Goal: Check status: Check status

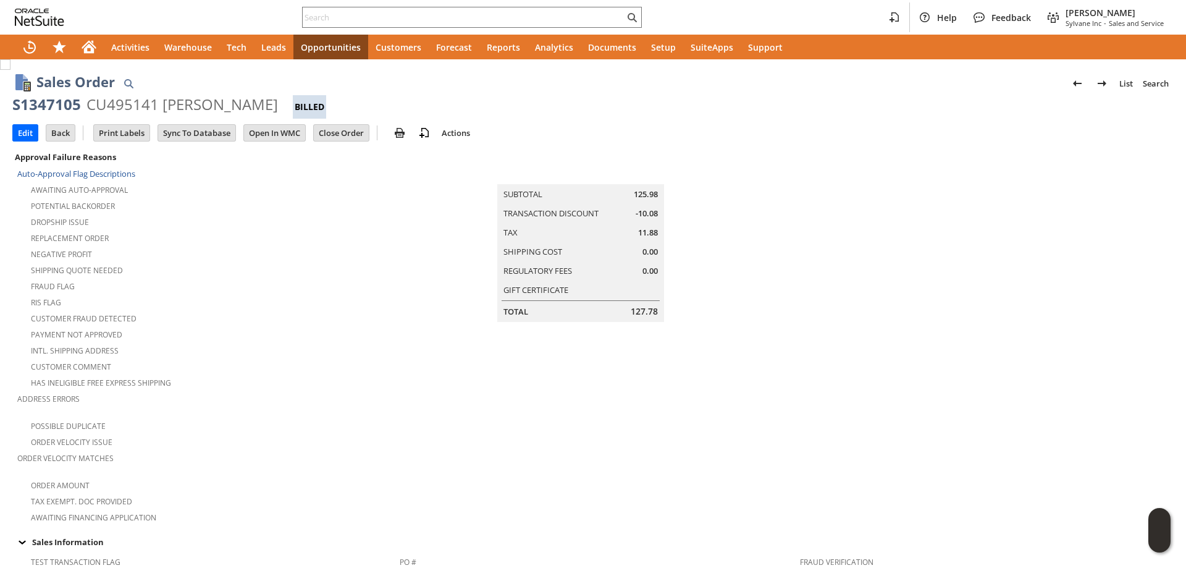
scroll to position [556, 0]
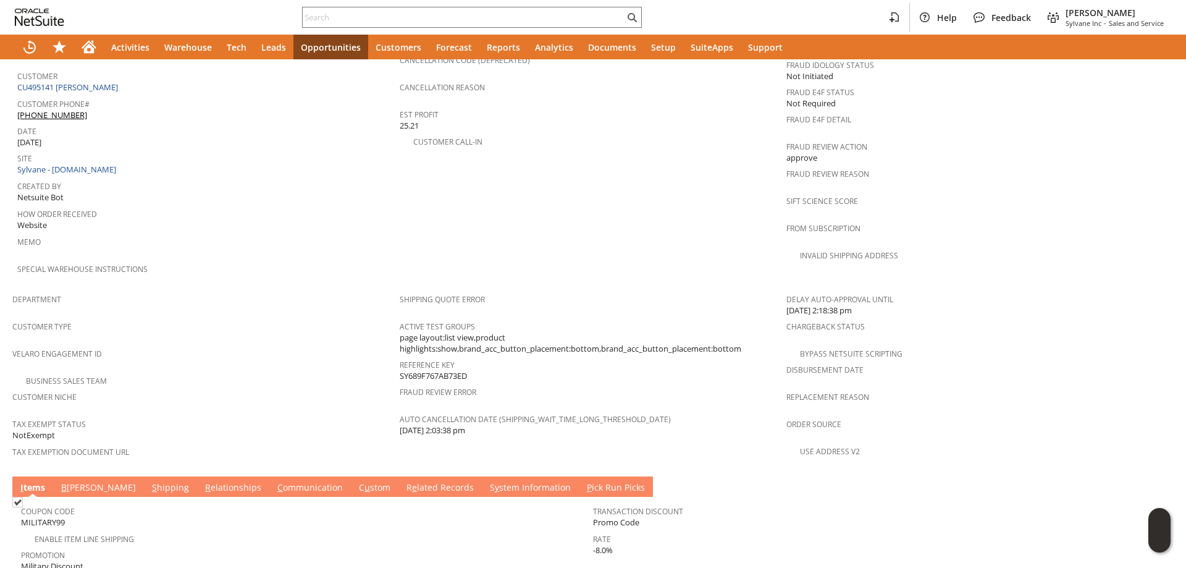
click at [70, 481] on link "B [PERSON_NAME]" at bounding box center [98, 488] width 81 height 14
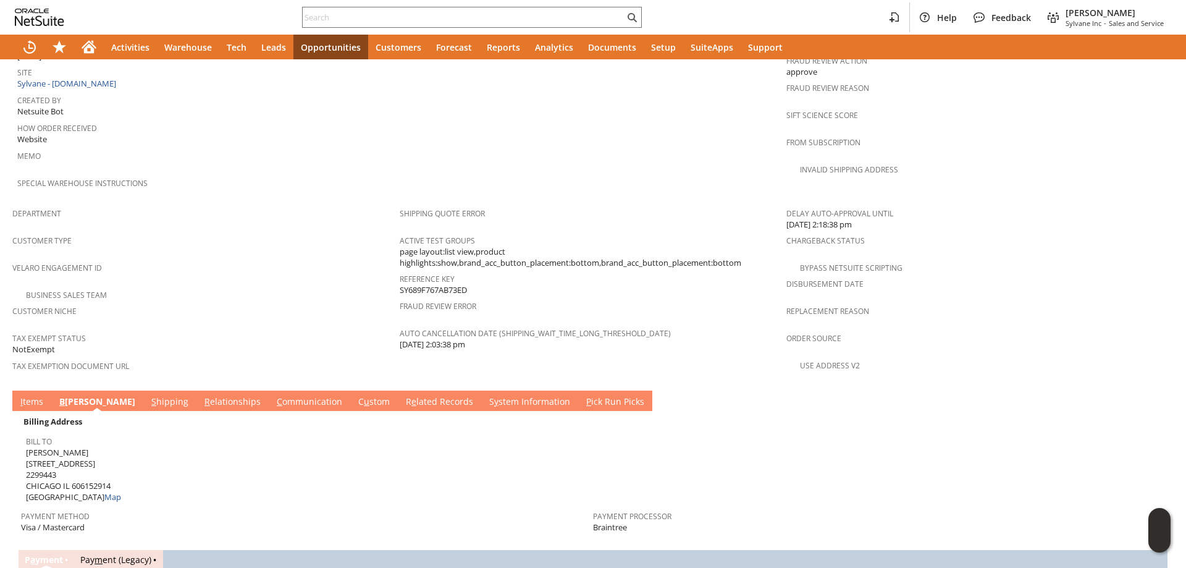
scroll to position [803, 0]
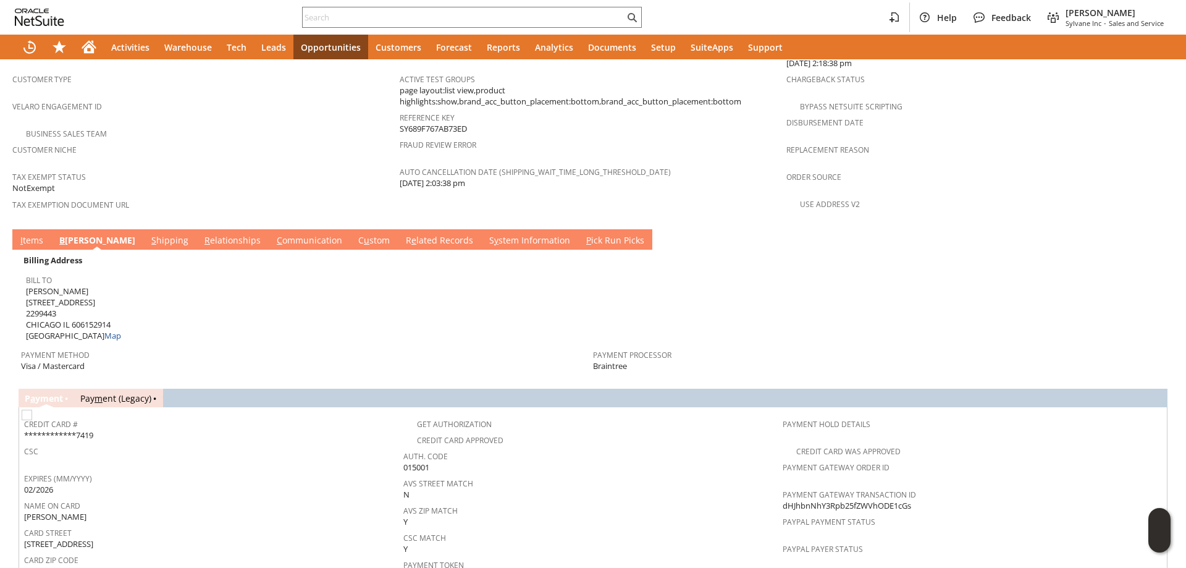
click at [148, 234] on link "S hipping" at bounding box center [169, 241] width 43 height 14
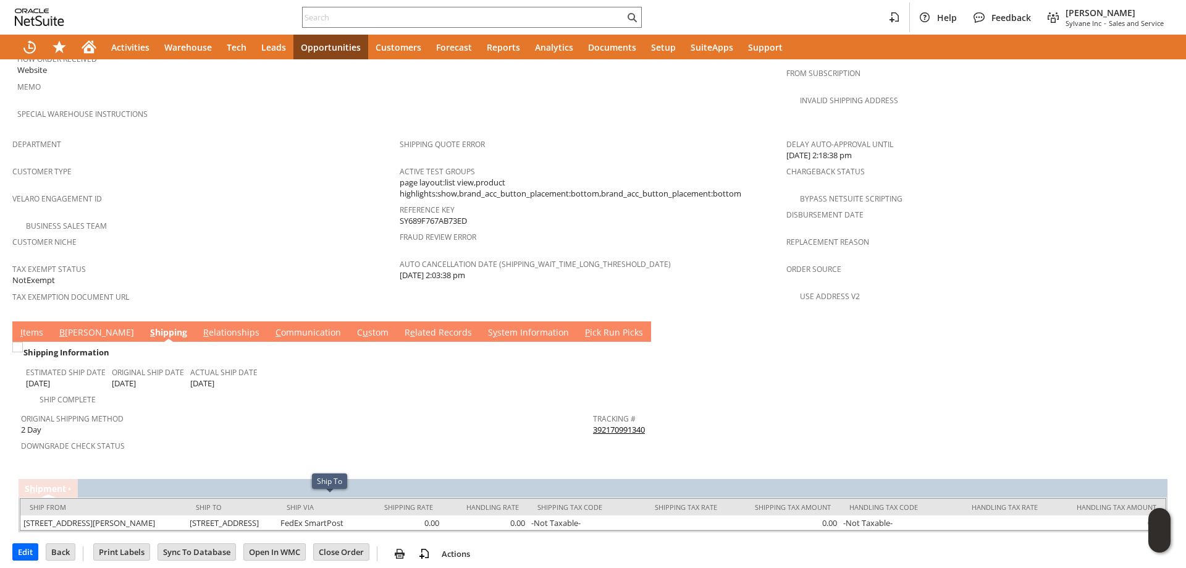
click at [65, 326] on link "B [PERSON_NAME]" at bounding box center [96, 333] width 81 height 14
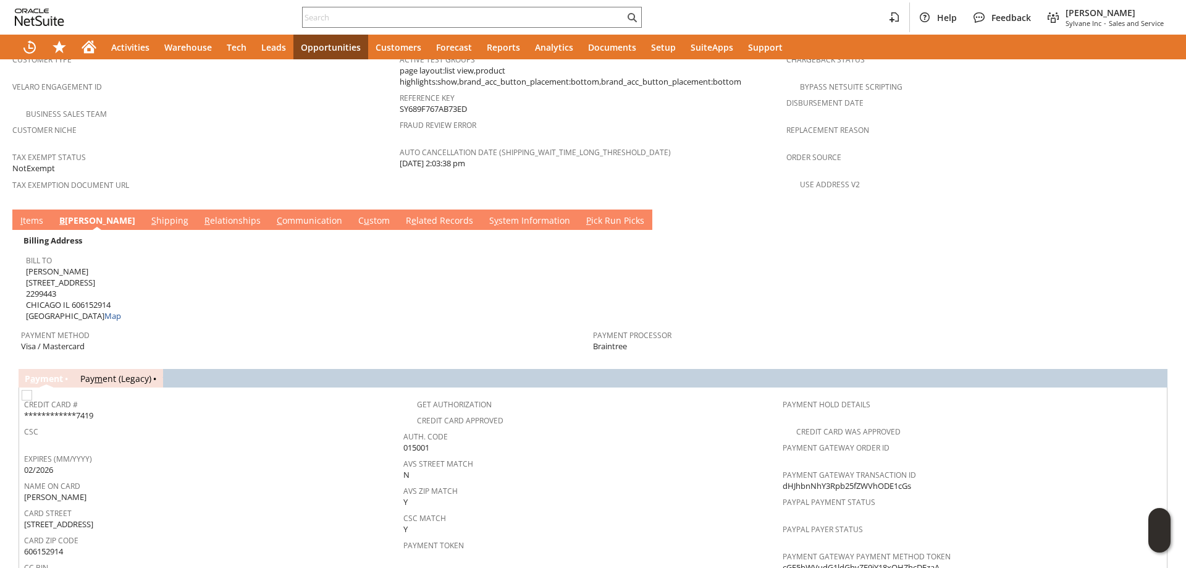
scroll to position [835, 0]
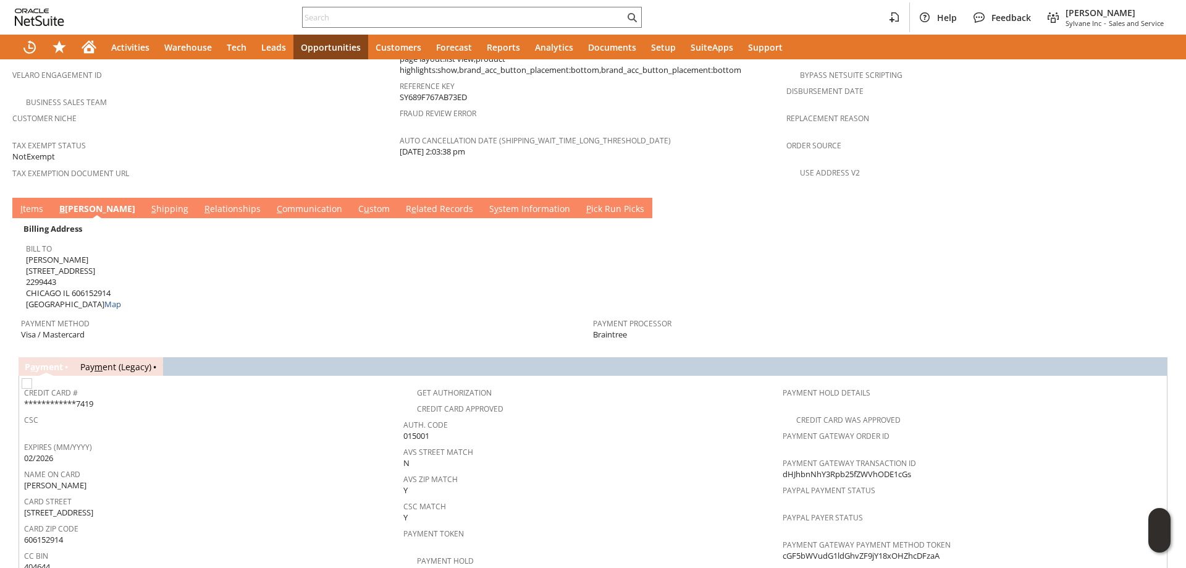
click at [30, 254] on span "[PERSON_NAME] [STREET_ADDRESS] Map" at bounding box center [73, 282] width 95 height 56
drag, startPoint x: 30, startPoint y: 243, endPoint x: 95, endPoint y: 243, distance: 64.3
click at [95, 254] on span "[PERSON_NAME] [STREET_ADDRESS] Map" at bounding box center [73, 282] width 95 height 56
click at [148, 203] on link "S hipping" at bounding box center [169, 210] width 43 height 14
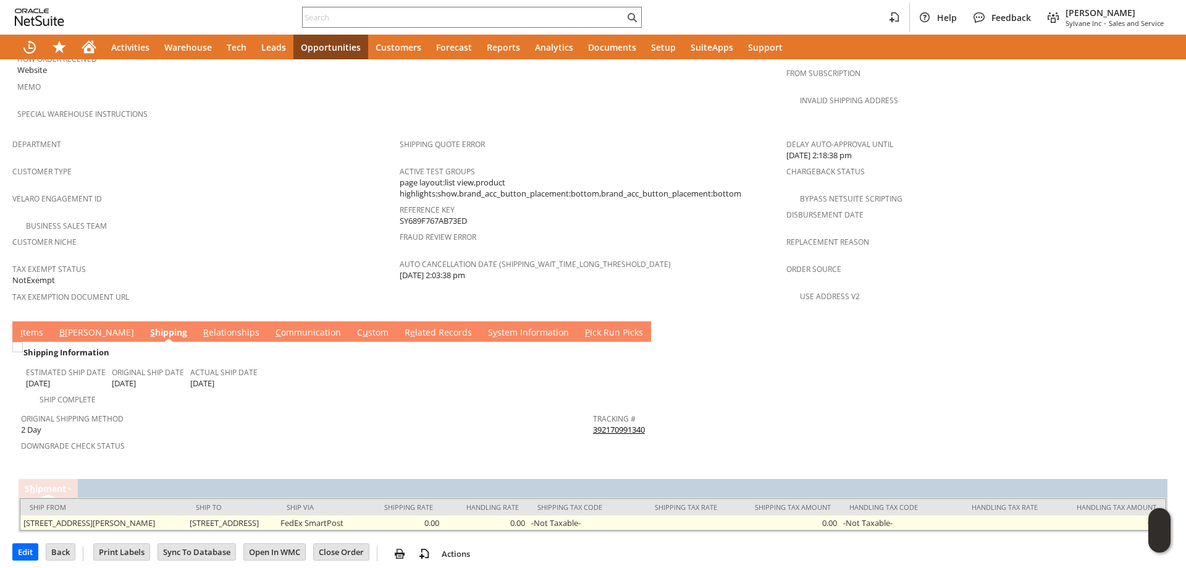
click at [235, 515] on td "[STREET_ADDRESS]" at bounding box center [232, 522] width 91 height 15
drag, startPoint x: 235, startPoint y: 504, endPoint x: 370, endPoint y: 502, distance: 135.3
click at [277, 515] on td "[STREET_ADDRESS]" at bounding box center [232, 522] width 91 height 15
click at [232, 515] on td "[STREET_ADDRESS]" at bounding box center [232, 522] width 91 height 15
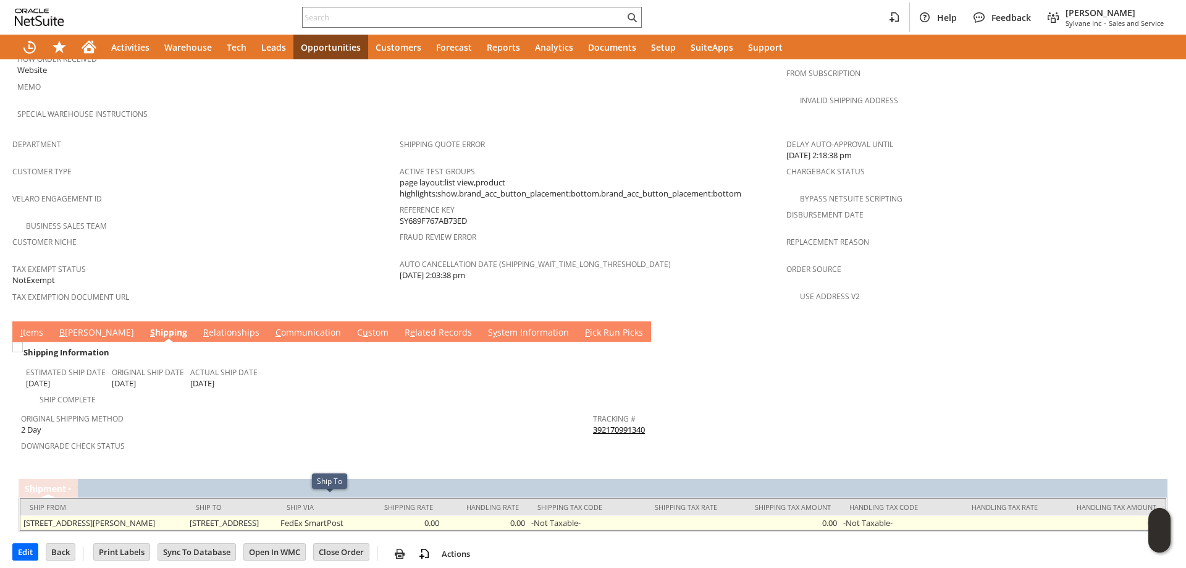
drag, startPoint x: 232, startPoint y: 502, endPoint x: 383, endPoint y: 502, distance: 151.4
click at [277, 515] on td "[STREET_ADDRESS]" at bounding box center [232, 522] width 91 height 15
click at [237, 515] on td "[STREET_ADDRESS]" at bounding box center [232, 522] width 91 height 15
drag, startPoint x: 375, startPoint y: 505, endPoint x: 227, endPoint y: 498, distance: 148.5
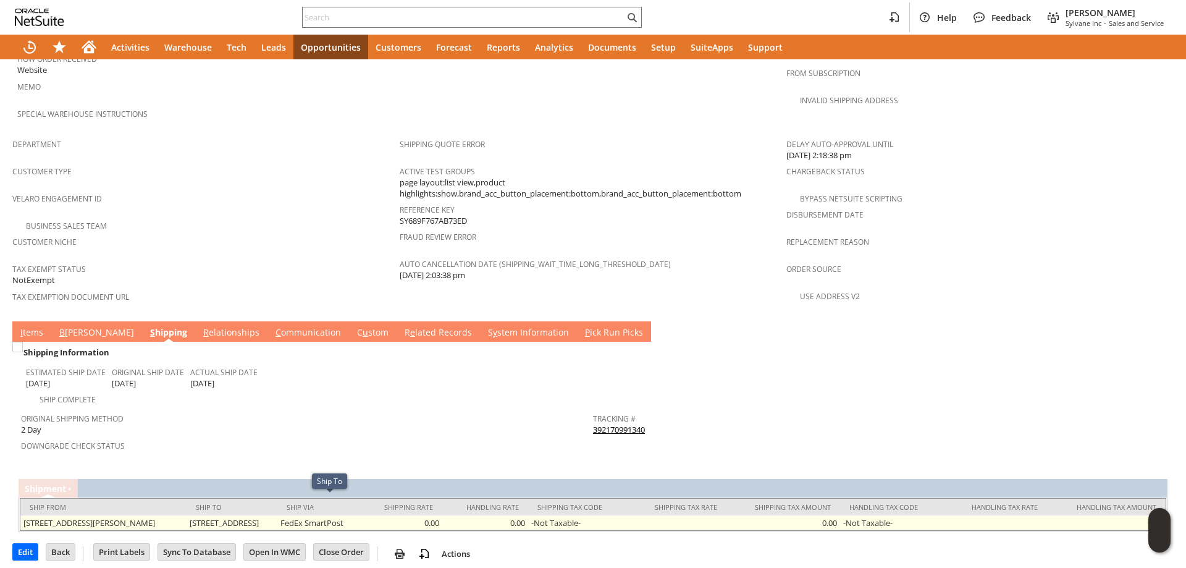
click at [227, 515] on td "[STREET_ADDRESS]" at bounding box center [232, 522] width 91 height 15
